Goal: Task Accomplishment & Management: Complete application form

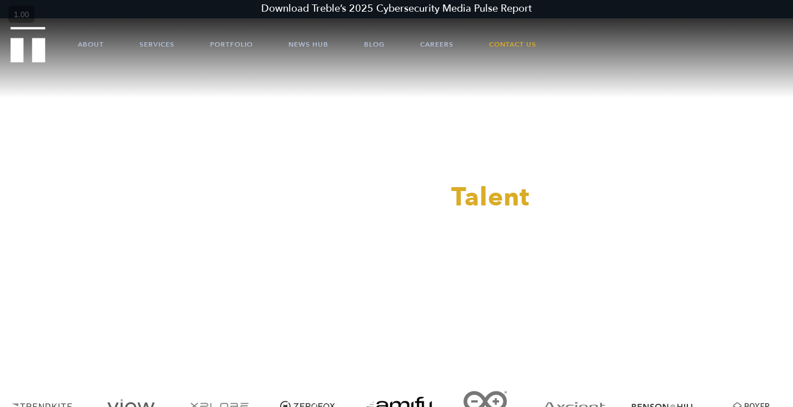
click at [436, 41] on div at bounding box center [396, 203] width 793 height 407
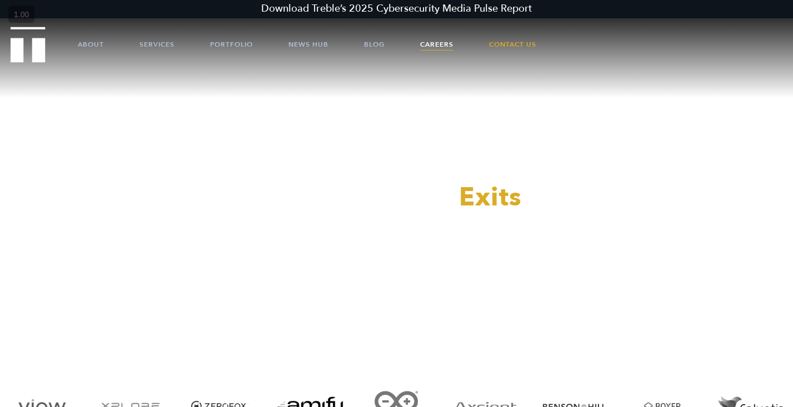
click at [438, 48] on link "Careers" at bounding box center [436, 44] width 33 height 33
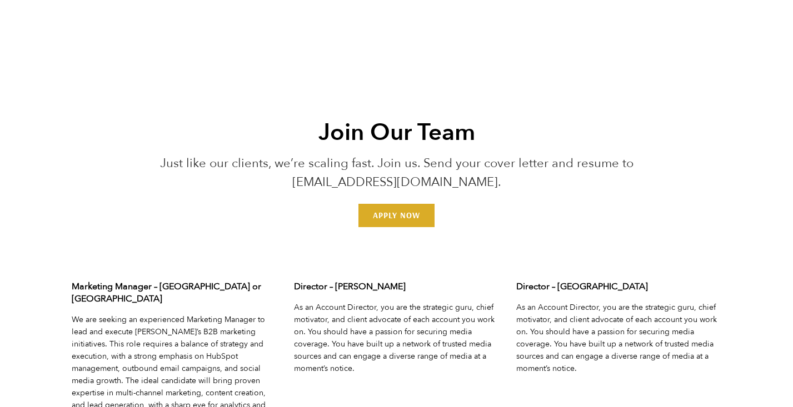
scroll to position [3298, 0]
click at [388, 223] on link "Apply Now" at bounding box center [396, 214] width 76 height 23
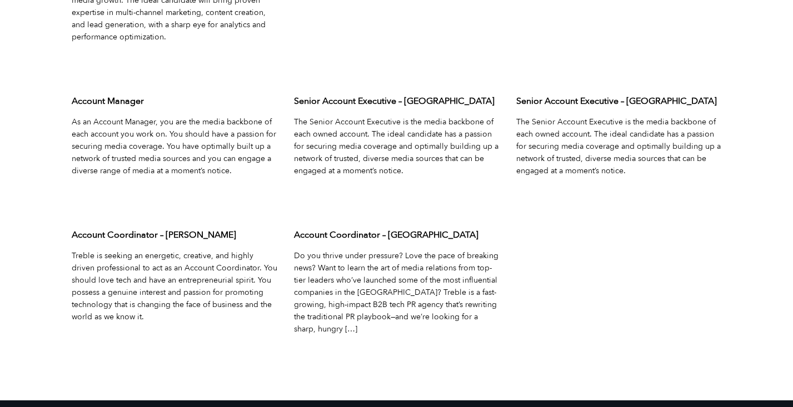
scroll to position [3691, 0]
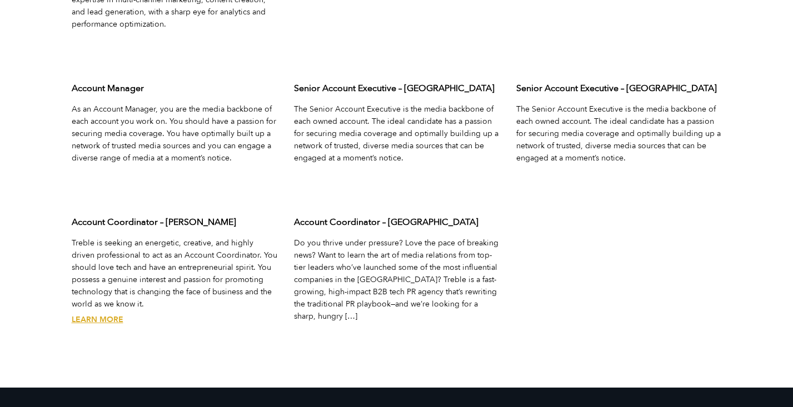
click at [112, 315] on link "Learn More" at bounding box center [98, 320] width 52 height 11
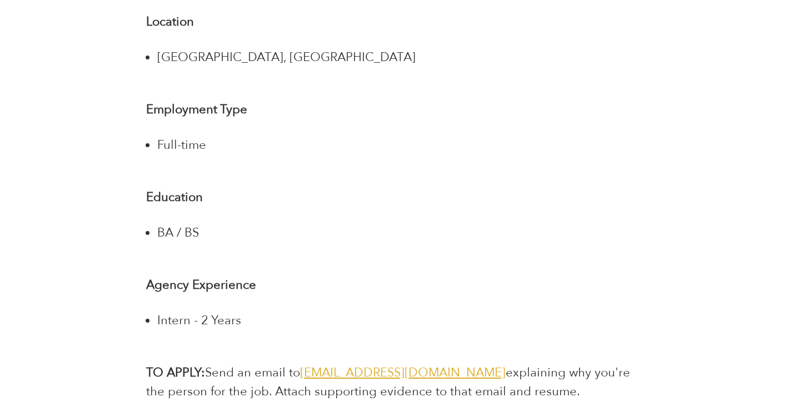
scroll to position [2268, 0]
